Goal: Transaction & Acquisition: Purchase product/service

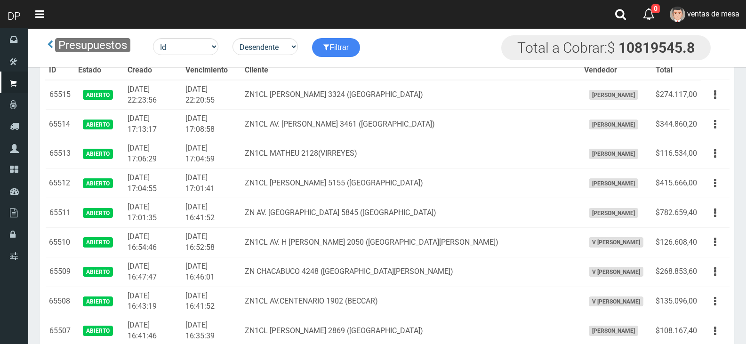
scroll to position [738, 0]
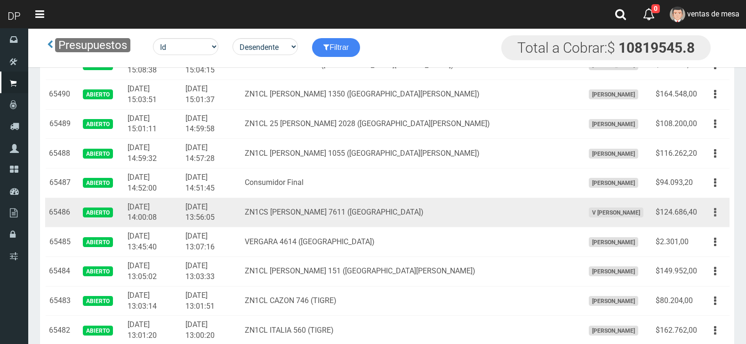
click at [710, 213] on button "button" at bounding box center [714, 212] width 21 height 16
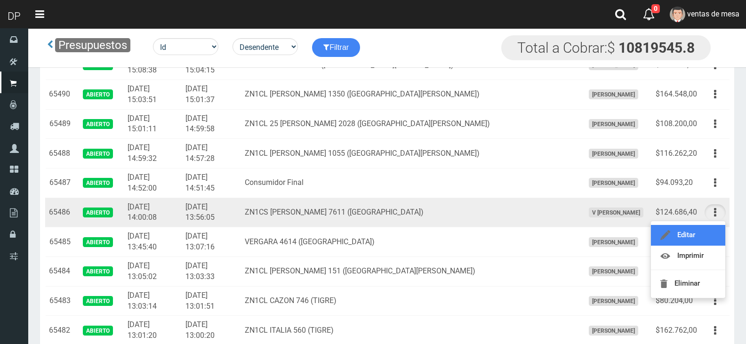
click at [712, 226] on link "Editar" at bounding box center [688, 235] width 74 height 21
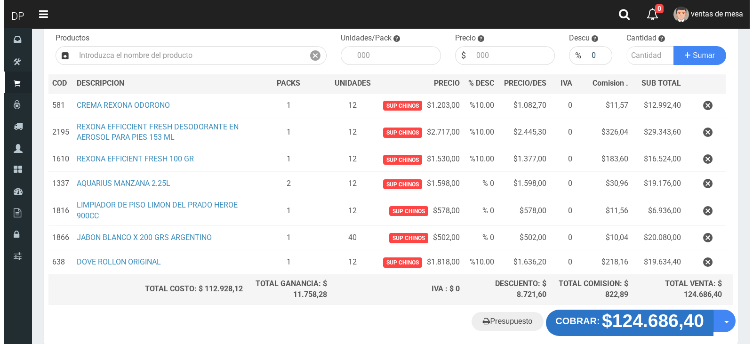
scroll to position [143, 0]
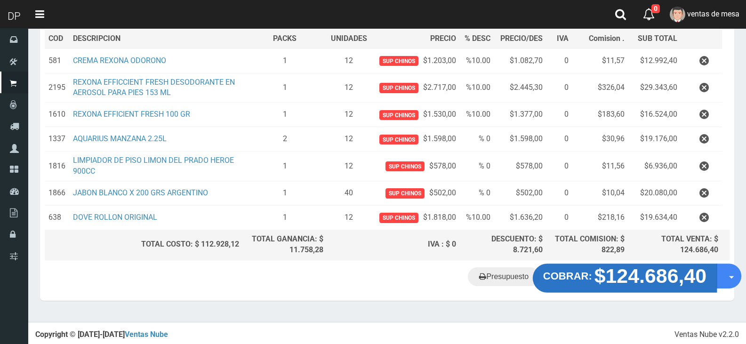
click at [620, 283] on strong "$124.686,40" at bounding box center [650, 275] width 112 height 22
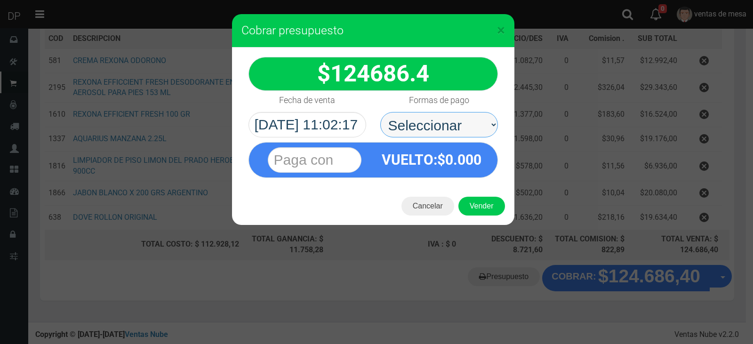
drag, startPoint x: 433, startPoint y: 128, endPoint x: 438, endPoint y: 136, distance: 10.1
click at [433, 128] on select "Seleccionar Efectivo Tarjeta de Crédito Depósito Débito" at bounding box center [439, 124] width 118 height 25
select select "Efectivo"
click at [380, 112] on select "Seleccionar Efectivo Tarjeta de Crédito Depósito Débito" at bounding box center [439, 124] width 118 height 25
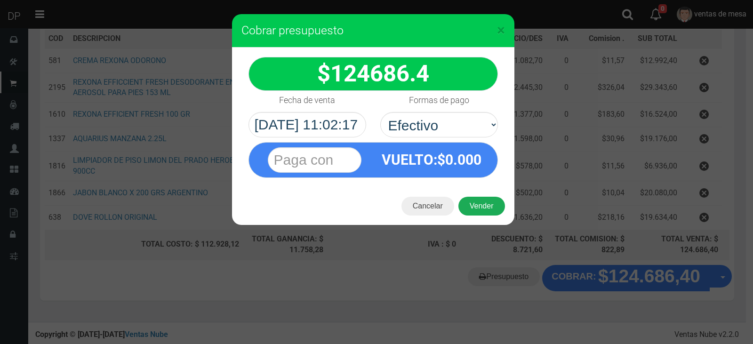
click at [495, 202] on button "Vender" at bounding box center [481, 206] width 47 height 19
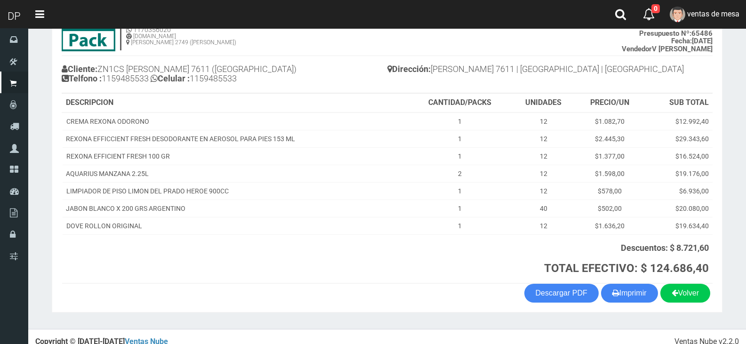
scroll to position [86, 0]
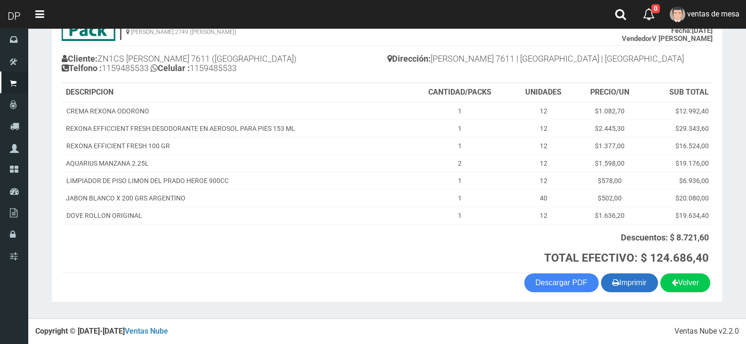
click at [647, 288] on button "Imprimir" at bounding box center [629, 282] width 57 height 19
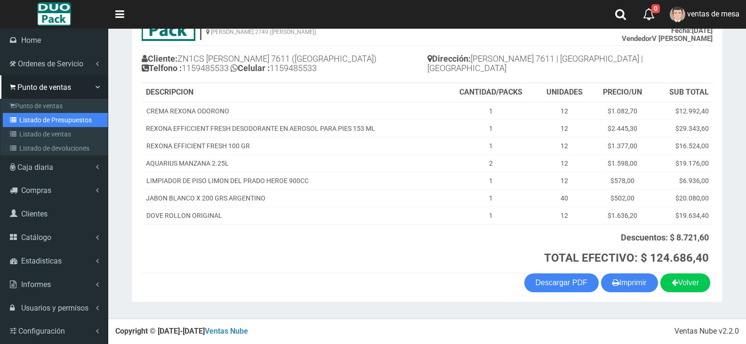
click at [24, 116] on link "Listado de Presupuestos" at bounding box center [55, 120] width 105 height 14
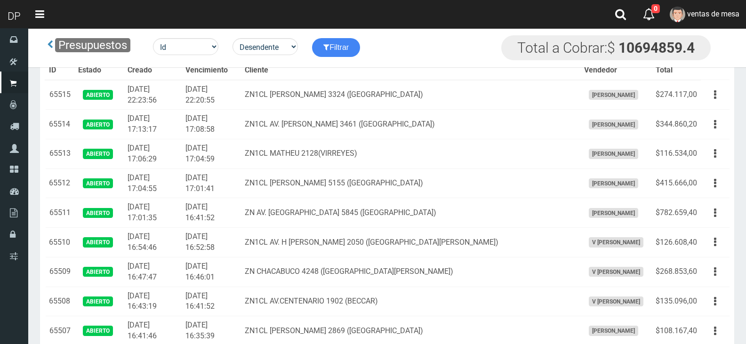
scroll to position [4602, 0]
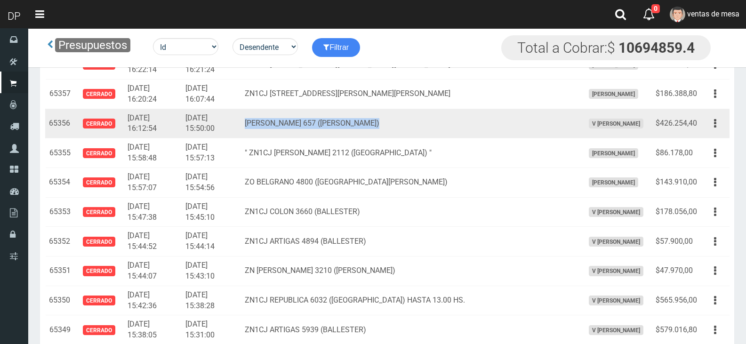
drag, startPoint x: 271, startPoint y: 122, endPoint x: 421, endPoint y: 120, distance: 149.6
click at [421, 120] on td "[PERSON_NAME] 657 ([PERSON_NAME])" at bounding box center [410, 124] width 339 height 30
click at [430, 122] on td "[PERSON_NAME] 657 ([PERSON_NAME])" at bounding box center [410, 124] width 339 height 30
copy td "[PERSON_NAME] 657 ([PERSON_NAME])"
